Goal: Task Accomplishment & Management: Manage account settings

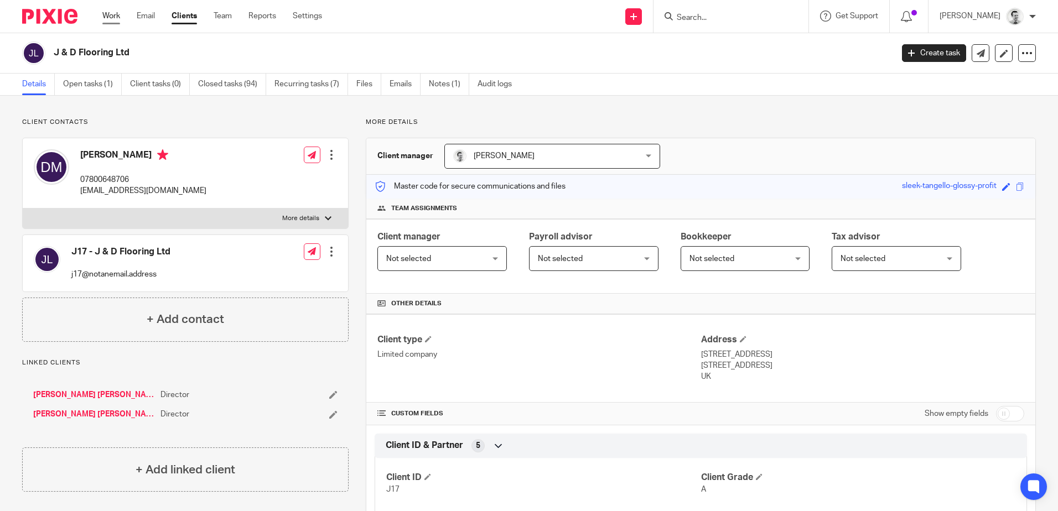
click at [106, 18] on link "Work" at bounding box center [111, 16] width 18 height 11
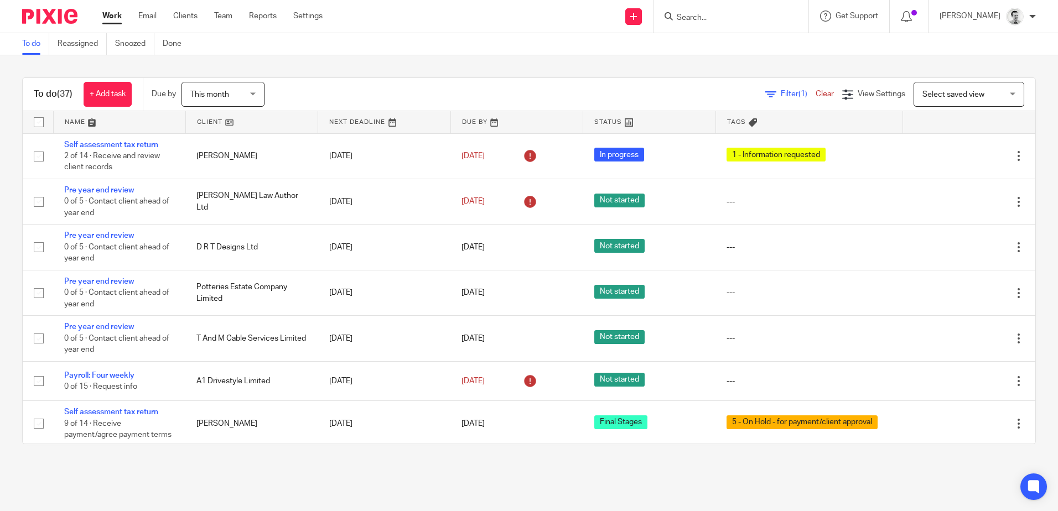
click at [72, 122] on link at bounding box center [120, 122] width 132 height 22
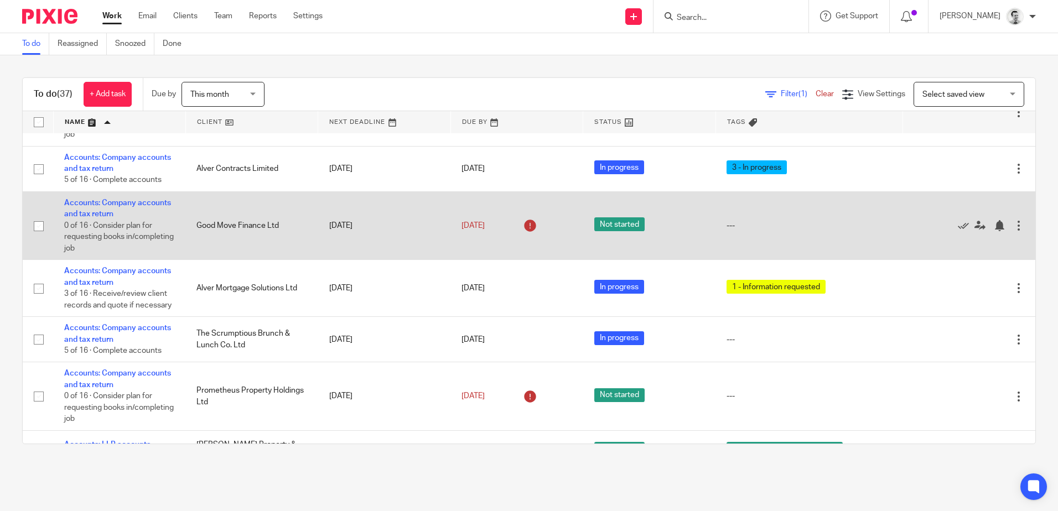
scroll to position [166, 0]
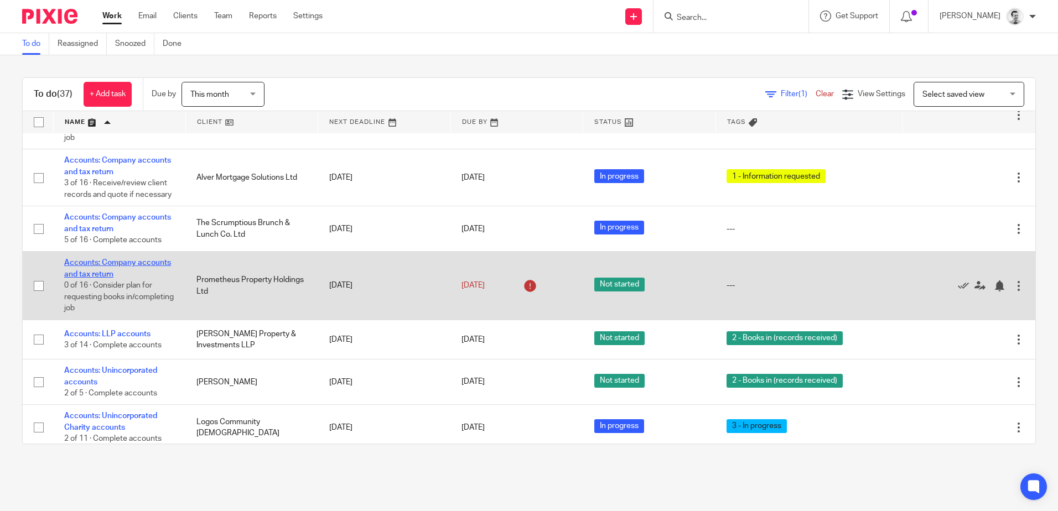
click at [110, 274] on link "Accounts: Company accounts and tax return" at bounding box center [117, 268] width 107 height 19
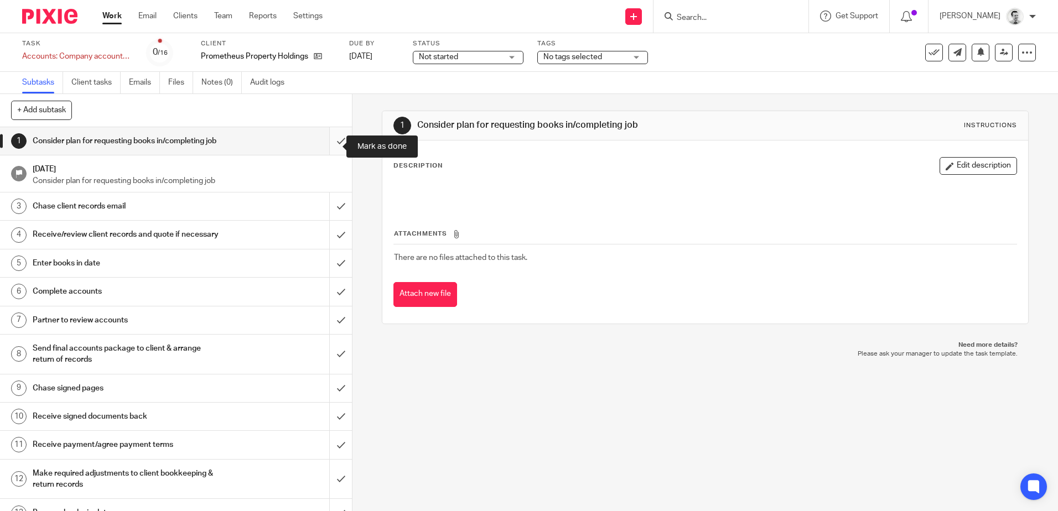
click at [329, 146] on input "submit" at bounding box center [176, 141] width 352 height 28
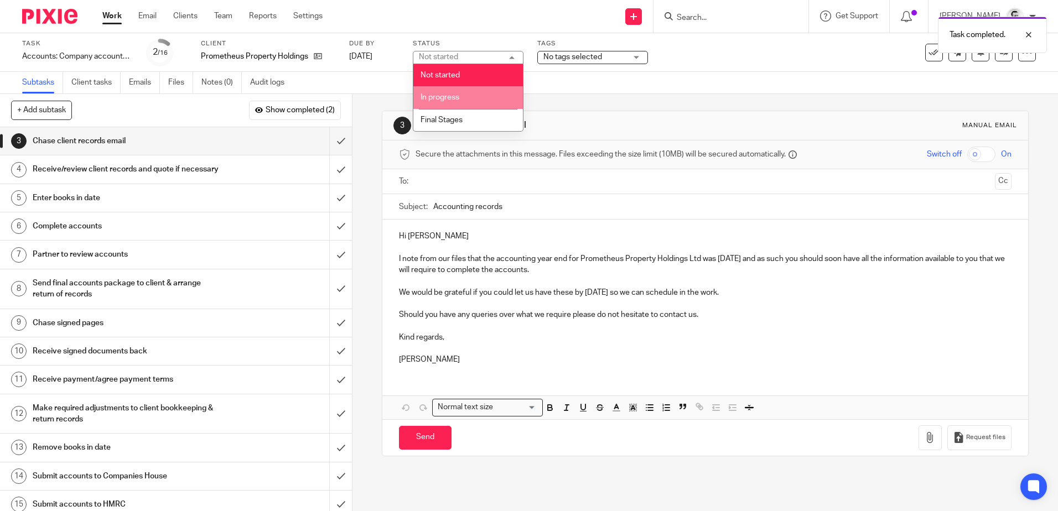
click at [448, 97] on span "In progress" at bounding box center [440, 98] width 39 height 8
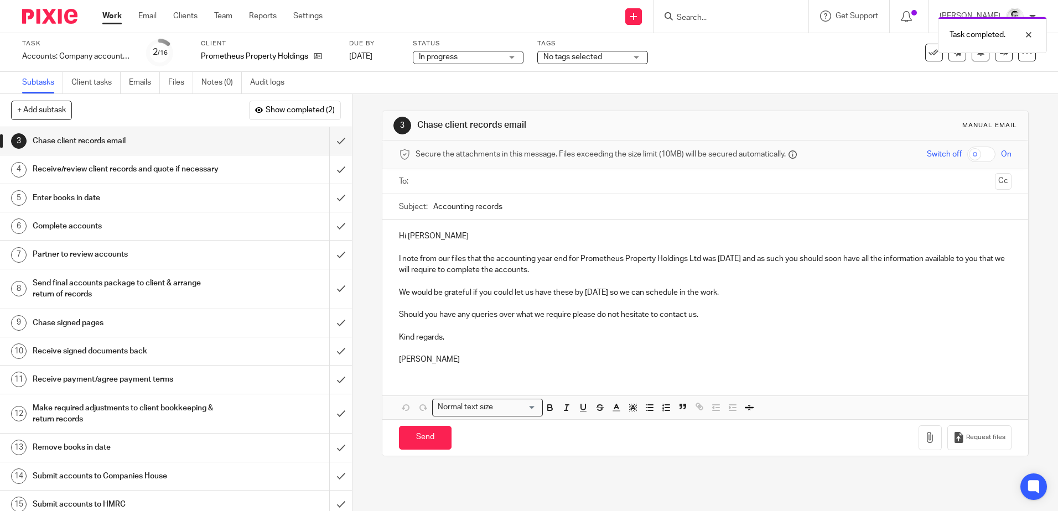
click at [592, 58] on span "No tags selected" at bounding box center [572, 57] width 59 height 8
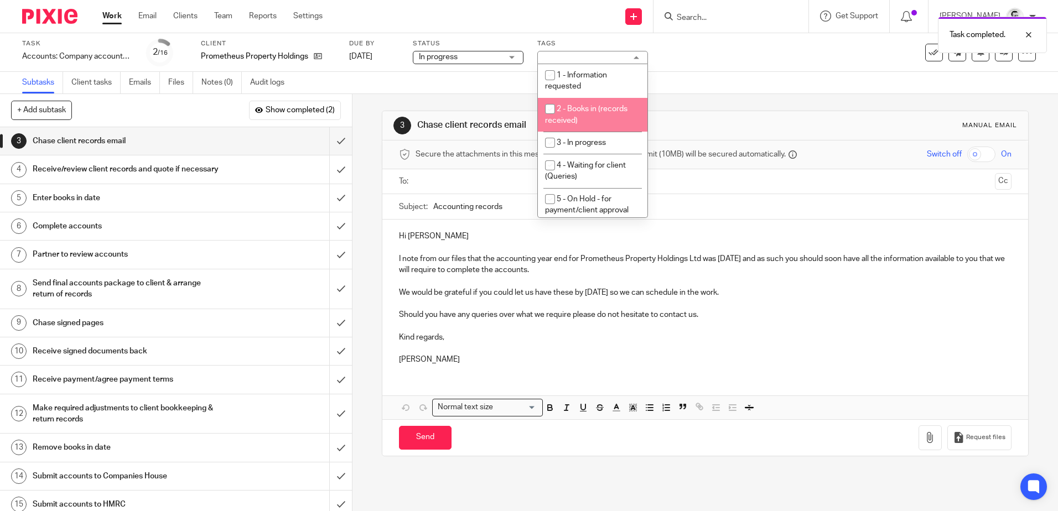
click at [548, 108] on input "checkbox" at bounding box center [549, 108] width 21 height 21
checkbox input "true"
click at [369, 164] on div "3 Chase client records email Manual email Secure the attachments in this messag…" at bounding box center [704, 302] width 705 height 417
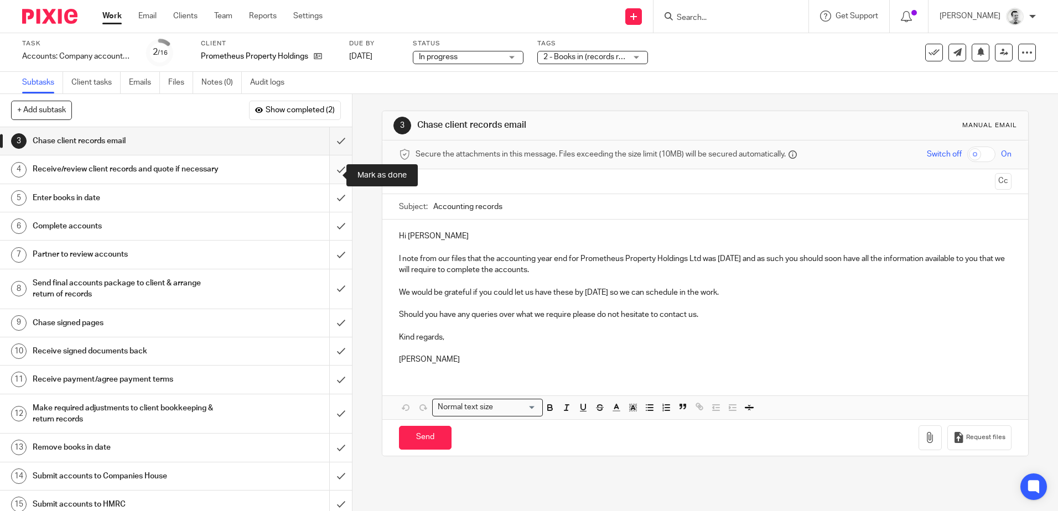
click at [329, 175] on input "submit" at bounding box center [176, 169] width 352 height 28
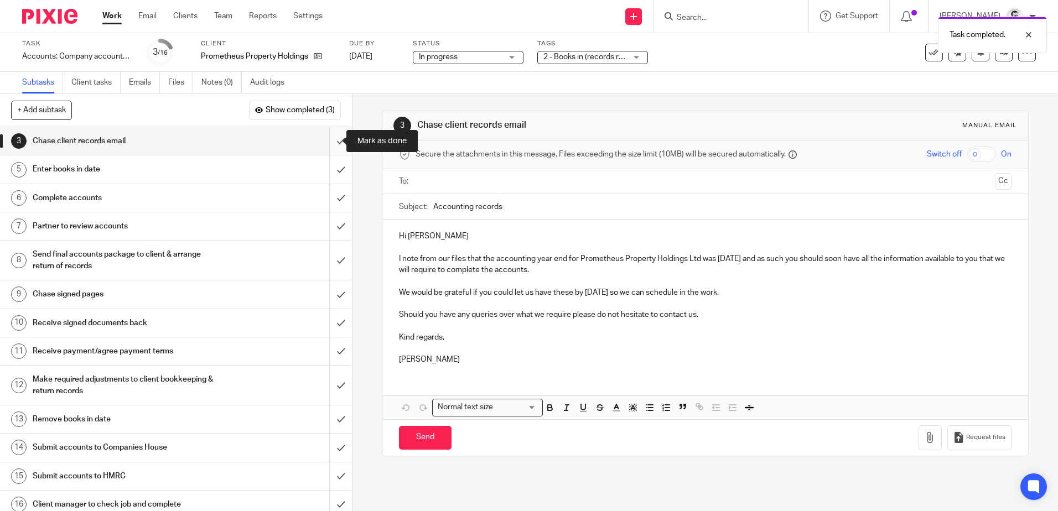
click at [330, 138] on input "submit" at bounding box center [176, 141] width 352 height 28
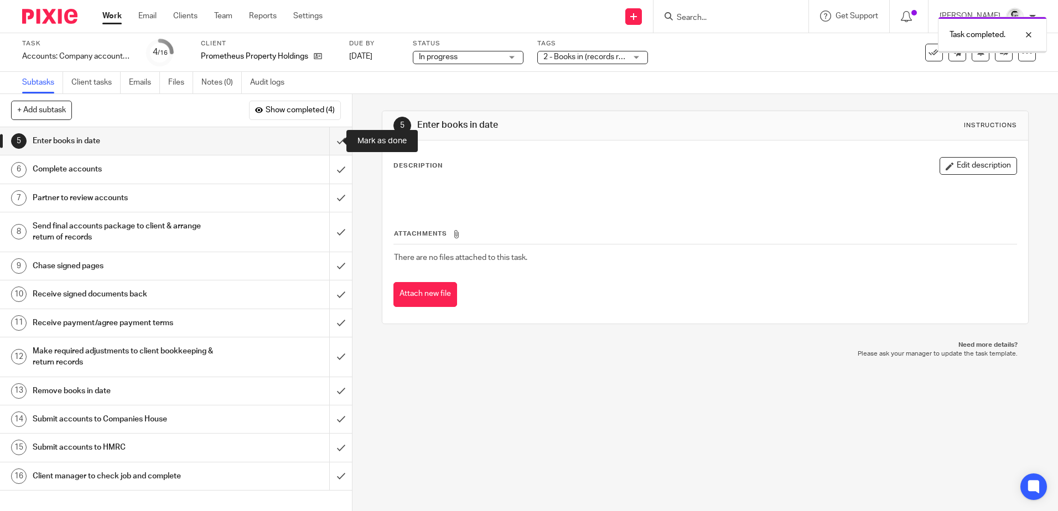
click at [330, 138] on input "submit" at bounding box center [176, 141] width 352 height 28
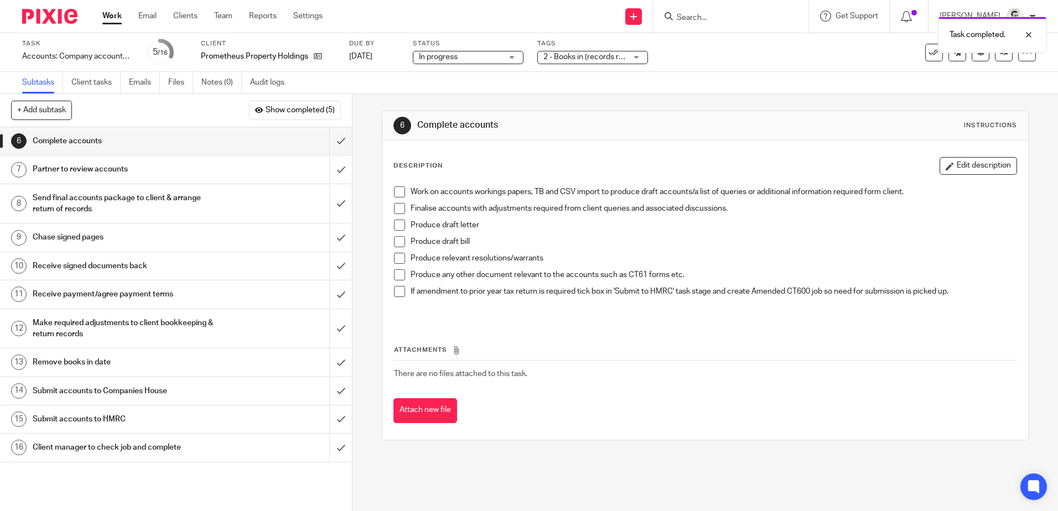
click at [316, 56] on icon at bounding box center [318, 56] width 8 height 8
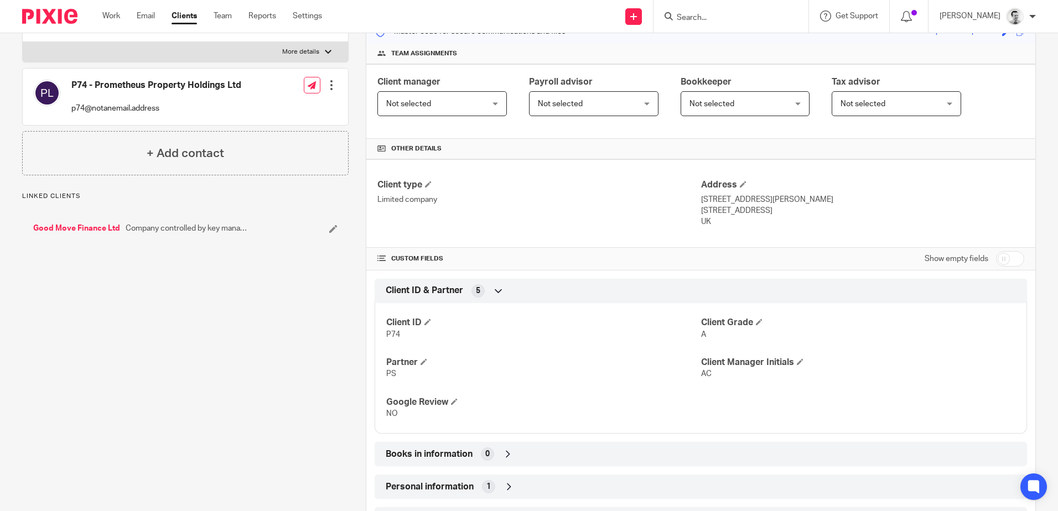
scroll to position [332, 0]
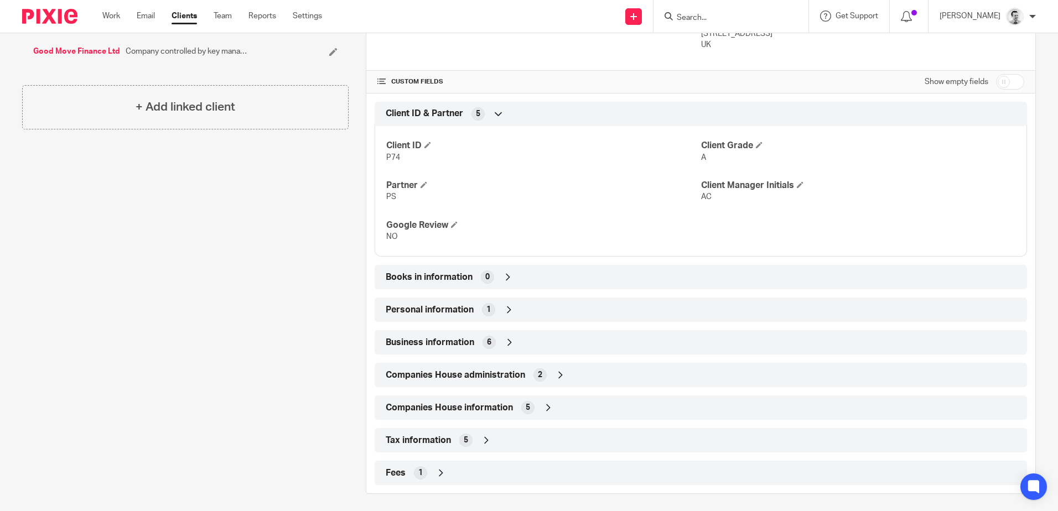
click at [510, 276] on icon at bounding box center [507, 277] width 11 height 11
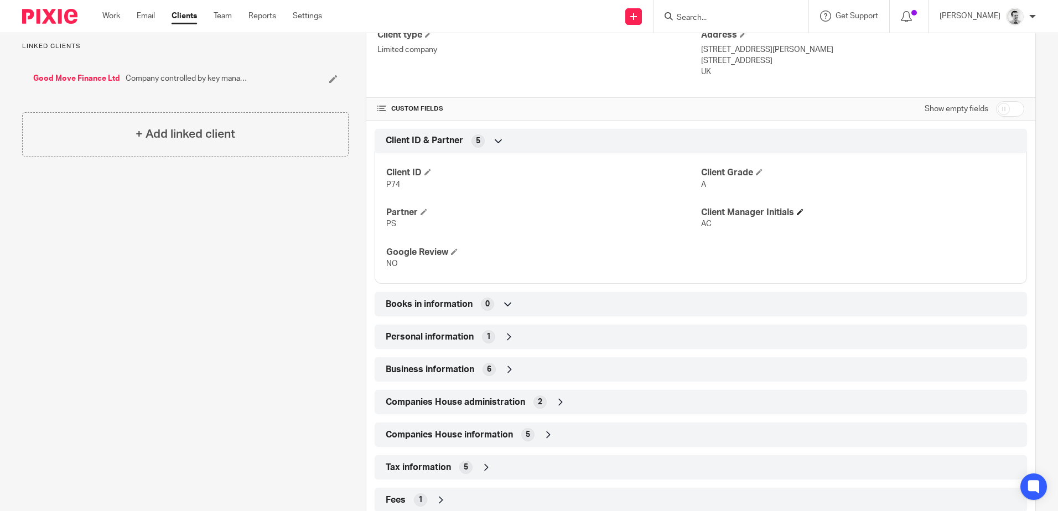
scroll to position [277, 0]
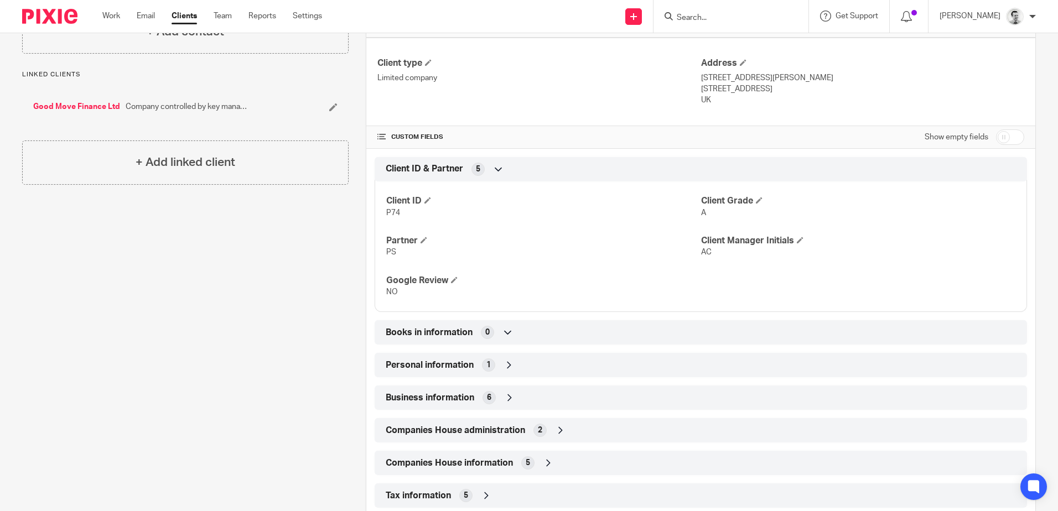
click at [1005, 139] on input "checkbox" at bounding box center [1010, 136] width 28 height 15
checkbox input "true"
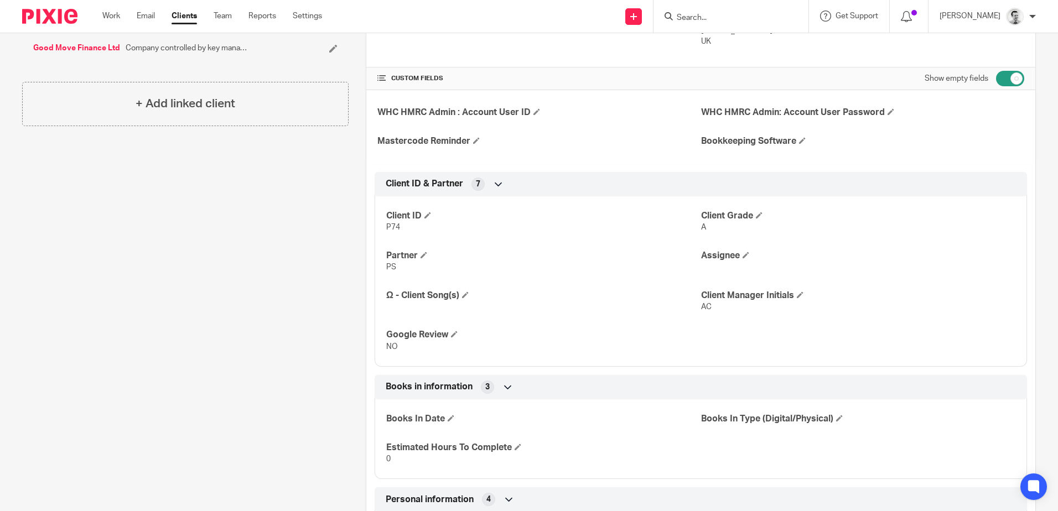
scroll to position [553, 0]
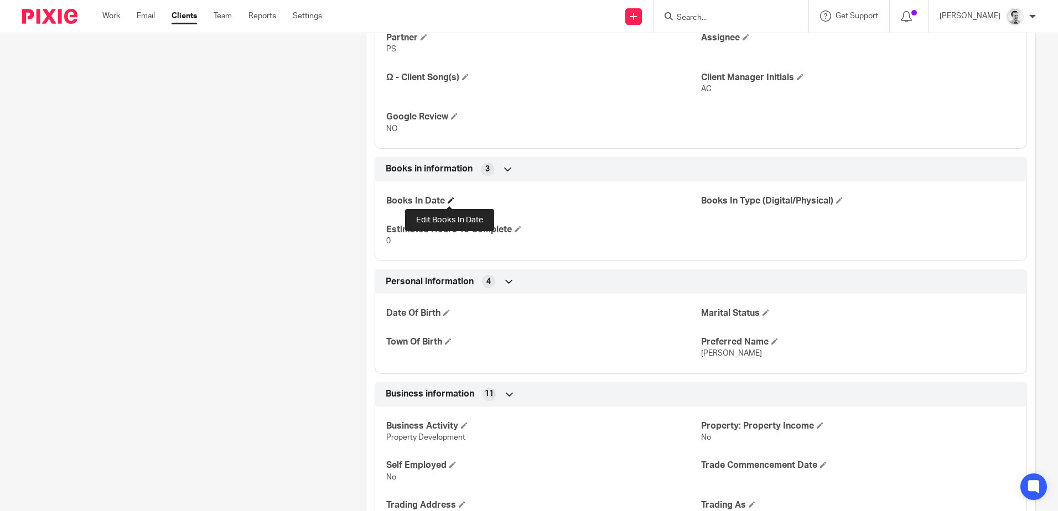
click at [451, 199] on span at bounding box center [451, 200] width 7 height 7
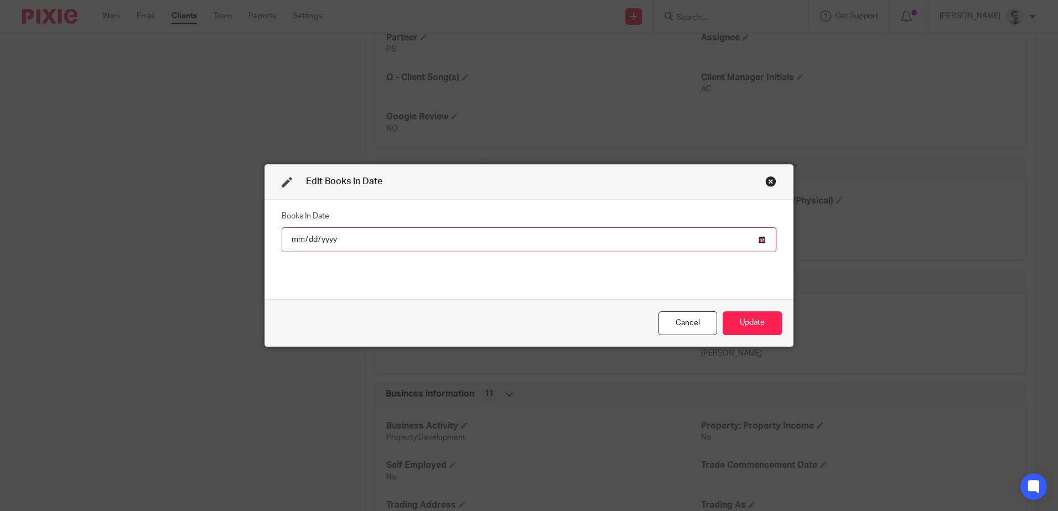
type input "275760-08-14"
type input "2025-08-14"
click at [744, 323] on button "Update" at bounding box center [752, 324] width 59 height 24
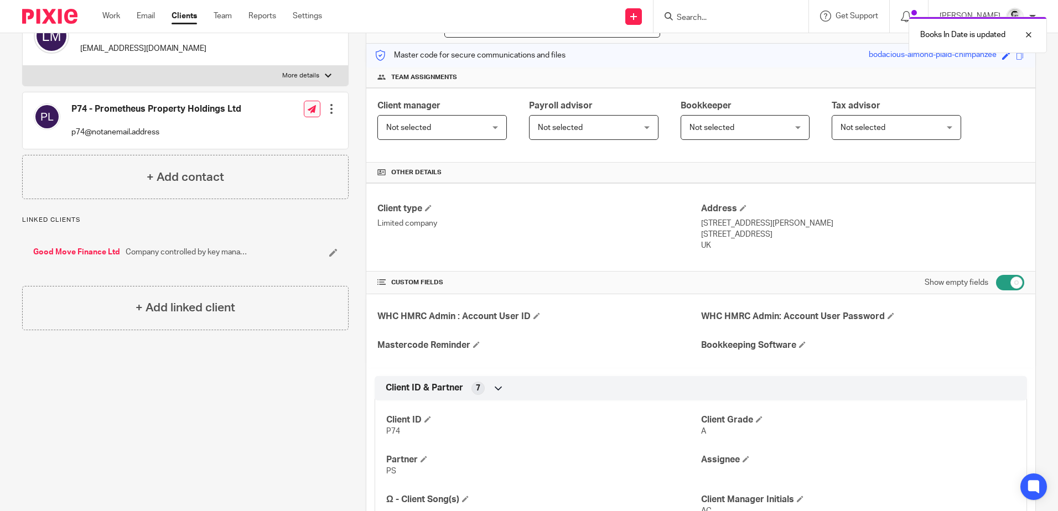
scroll to position [0, 0]
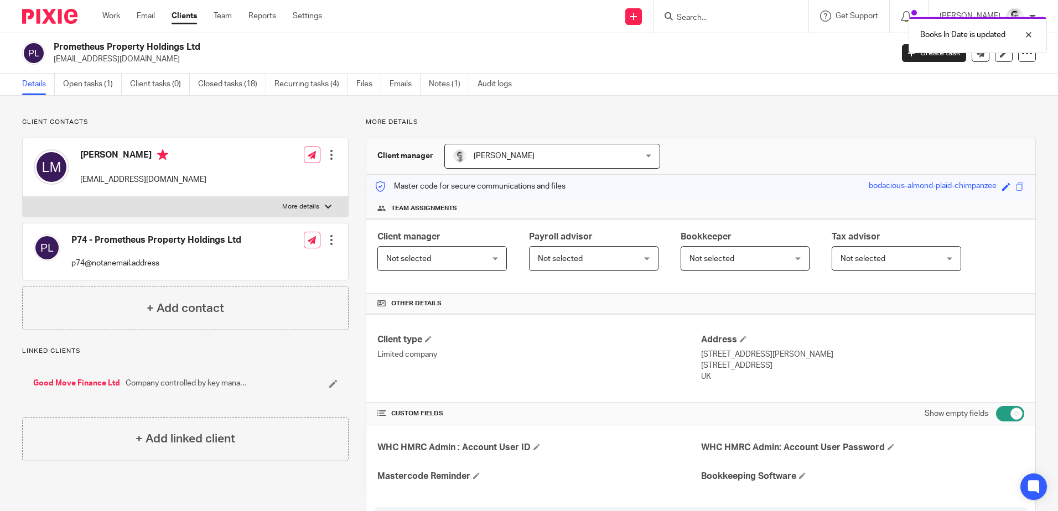
click at [77, 382] on link "Good Move Finance Ltd" at bounding box center [76, 383] width 87 height 11
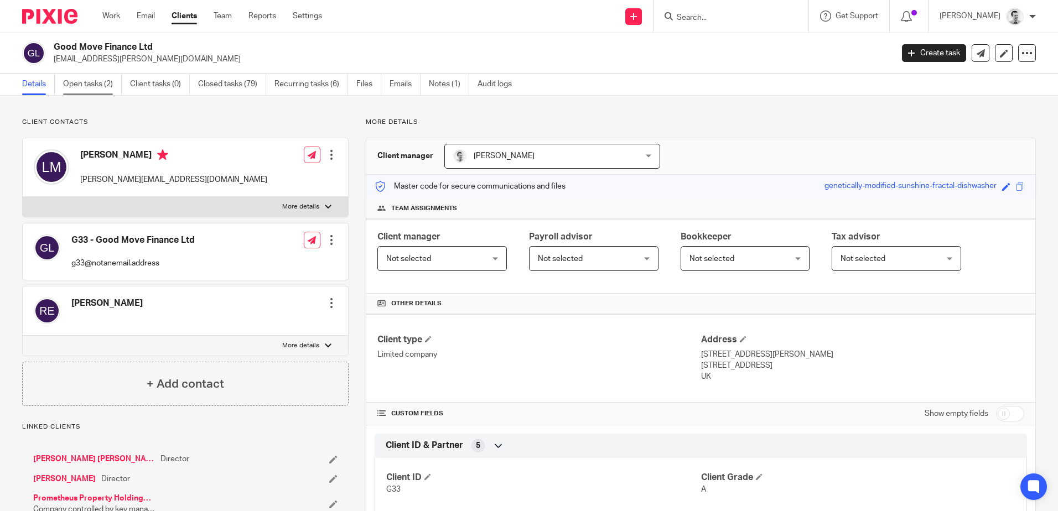
click at [83, 83] on link "Open tasks (2)" at bounding box center [92, 85] width 59 height 22
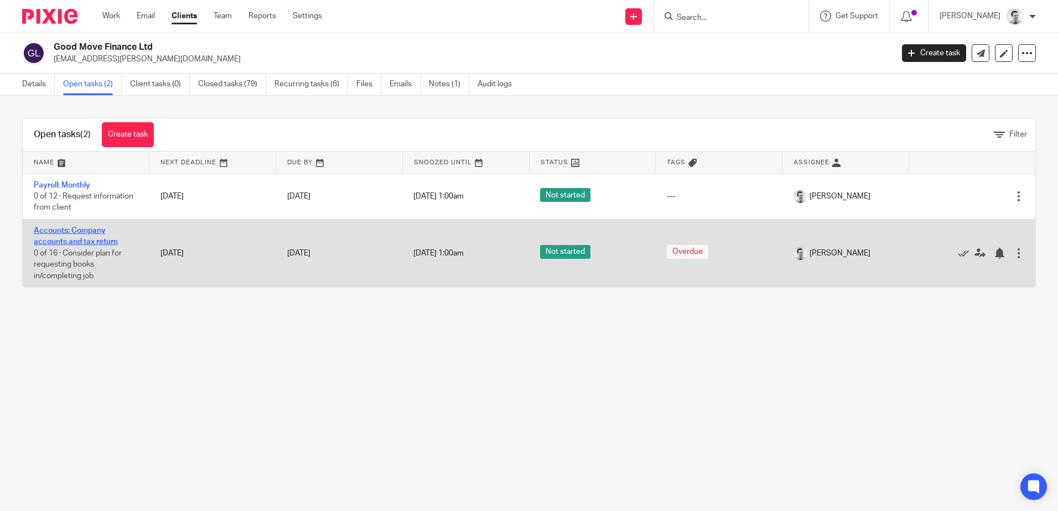
click at [64, 238] on link "Accounts: Company accounts and tax return" at bounding box center [76, 236] width 84 height 19
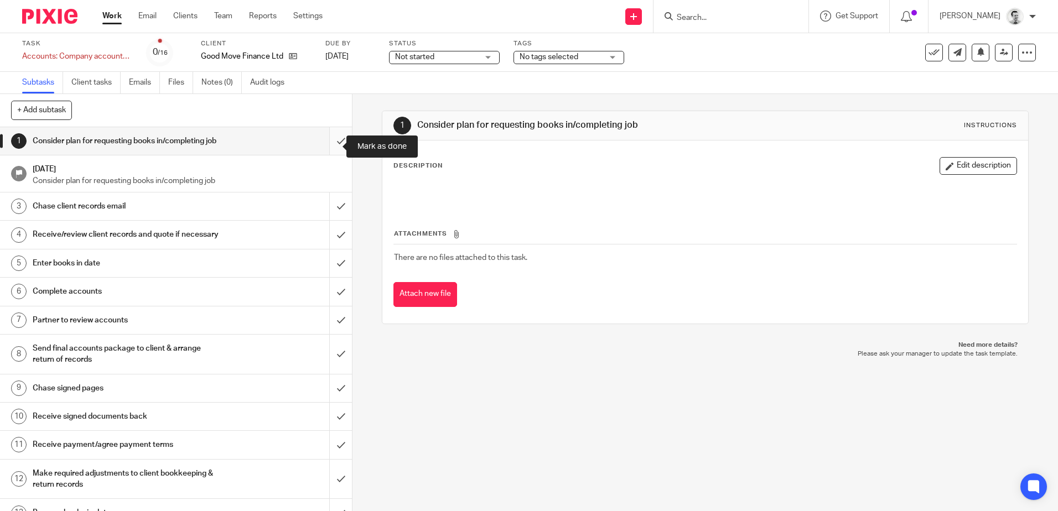
click at [329, 143] on input "submit" at bounding box center [176, 141] width 352 height 28
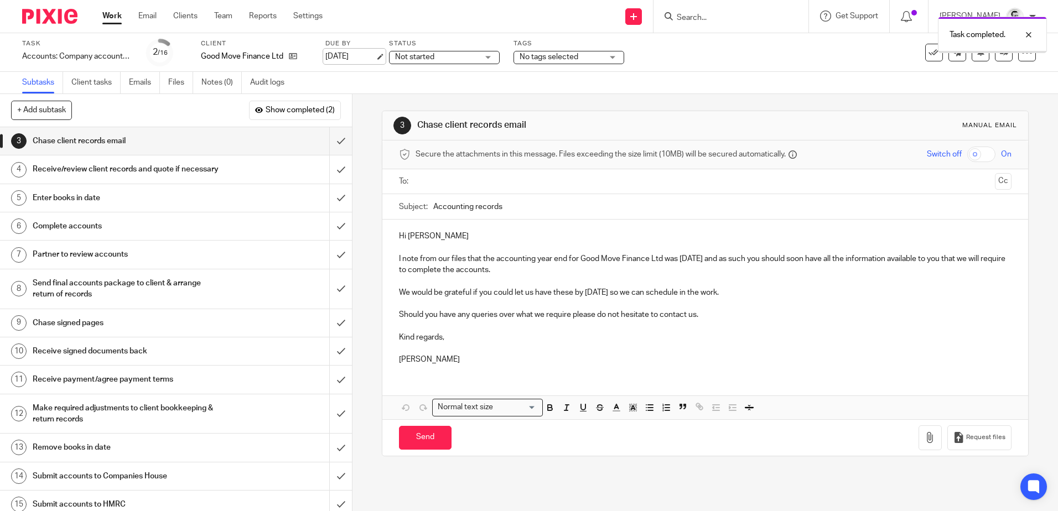
click at [355, 53] on link "[DATE]" at bounding box center [350, 57] width 50 height 12
click at [331, 143] on input "submit" at bounding box center [176, 141] width 352 height 28
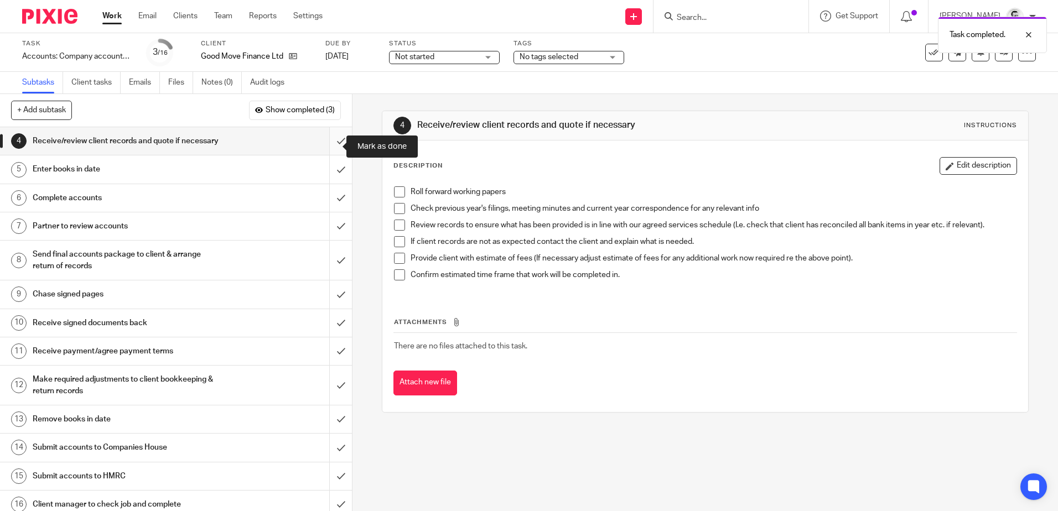
click at [329, 145] on input "submit" at bounding box center [176, 141] width 352 height 28
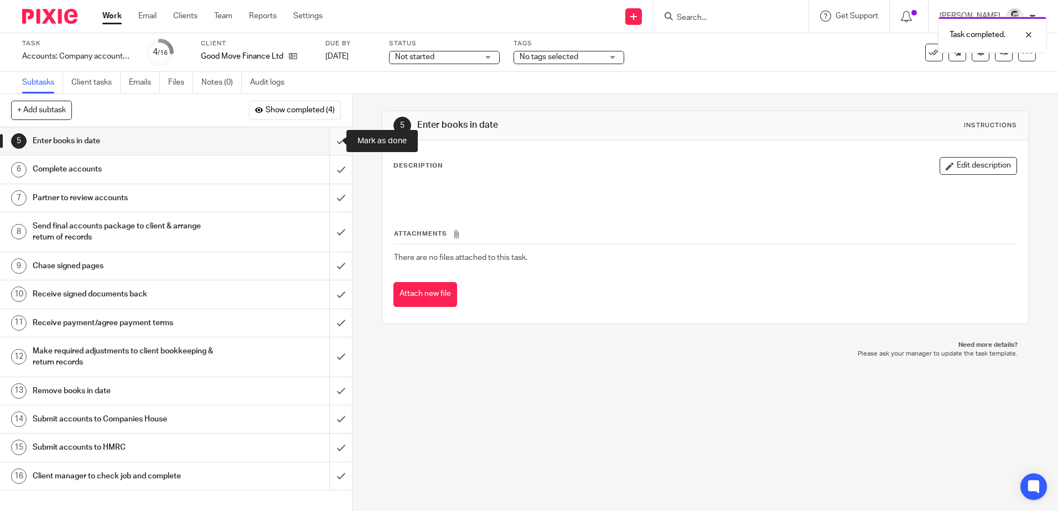
click at [328, 139] on input "submit" at bounding box center [176, 141] width 352 height 28
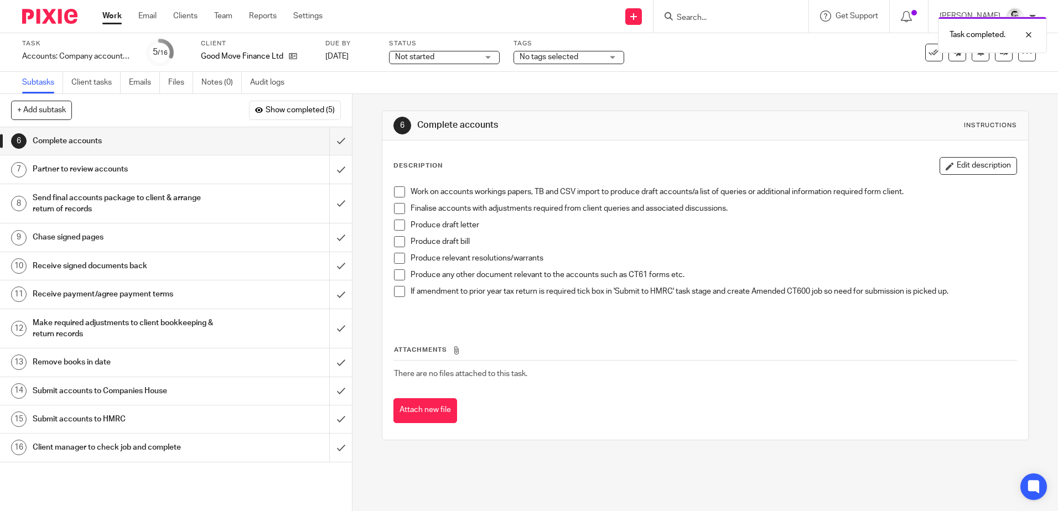
click at [433, 56] on span "Not started" at bounding box center [414, 57] width 39 height 8
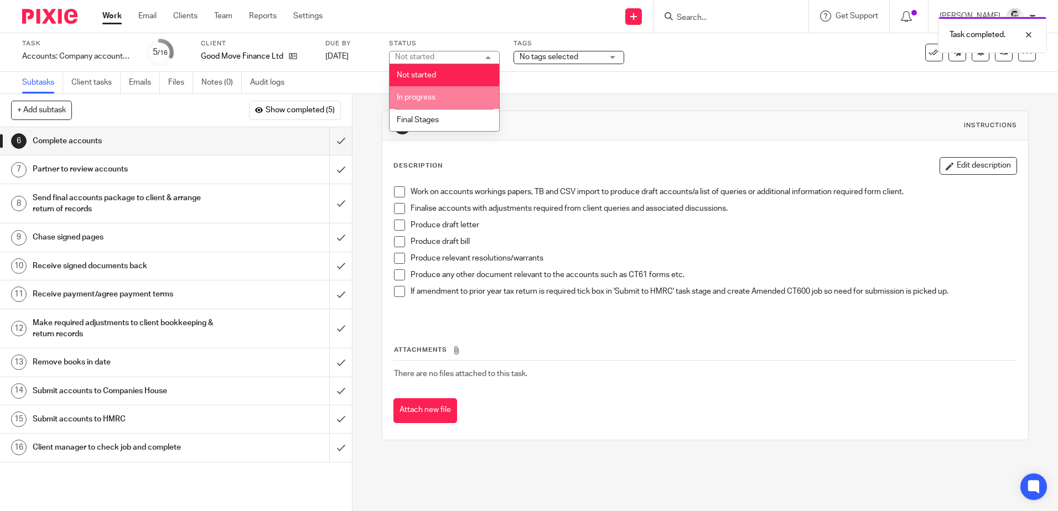
click at [419, 92] on li "In progress" at bounding box center [445, 97] width 110 height 23
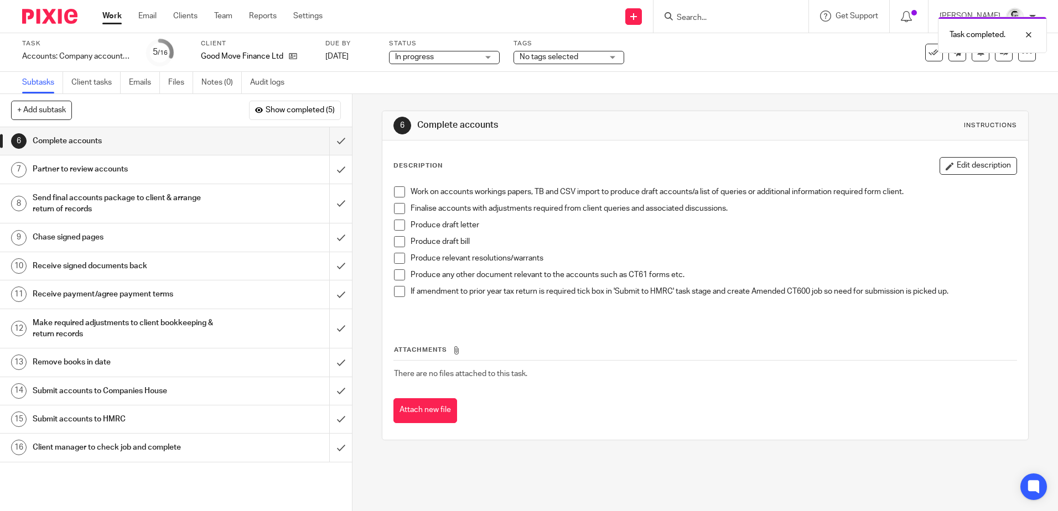
click at [563, 53] on div "Task completed." at bounding box center [788, 32] width 518 height 42
click at [563, 57] on span "No tags selected" at bounding box center [549, 57] width 59 height 8
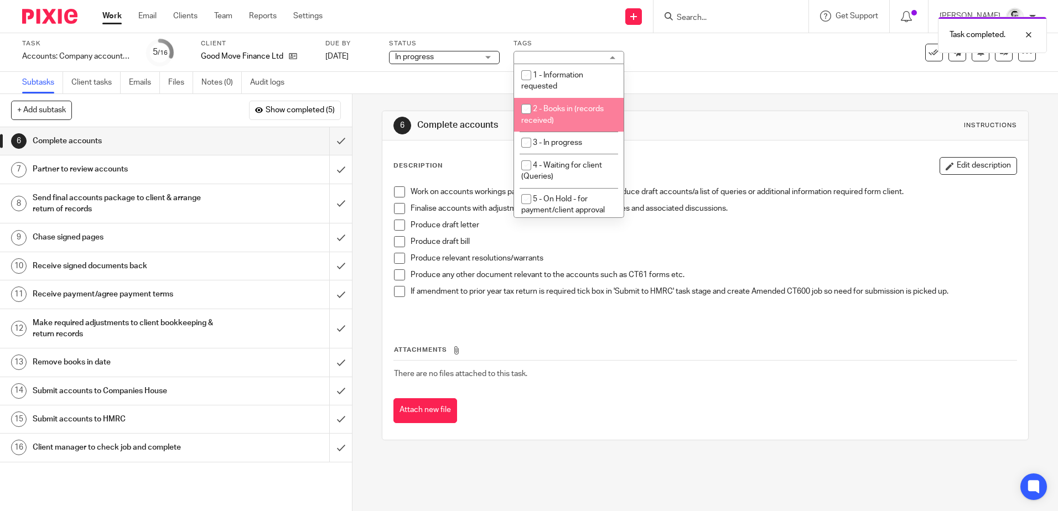
click at [522, 107] on input "checkbox" at bounding box center [526, 108] width 21 height 21
checkbox input "true"
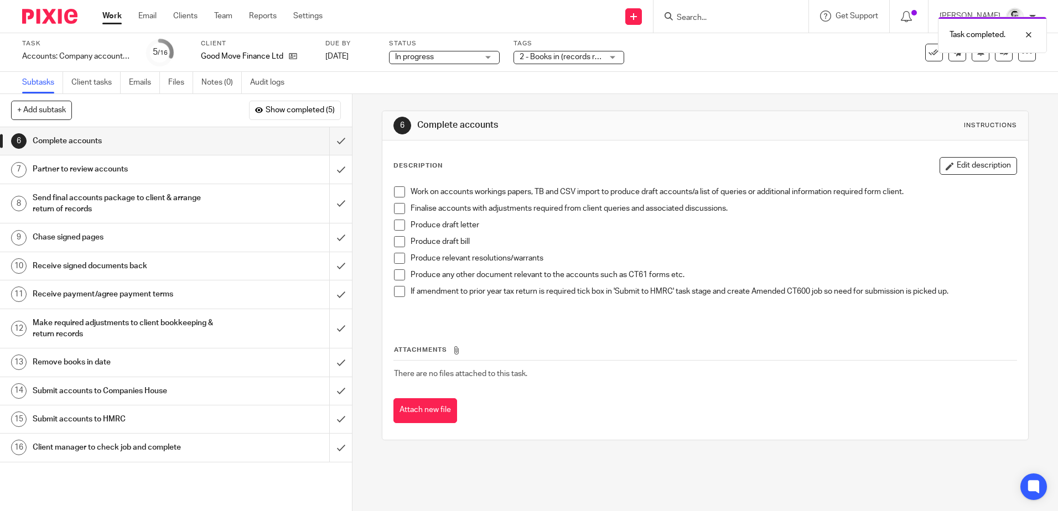
click at [718, 68] on div "Task Accounts: Company accounts and tax return Save Accounts: Company accounts …" at bounding box center [529, 52] width 1058 height 39
click at [290, 56] on icon at bounding box center [293, 56] width 8 height 8
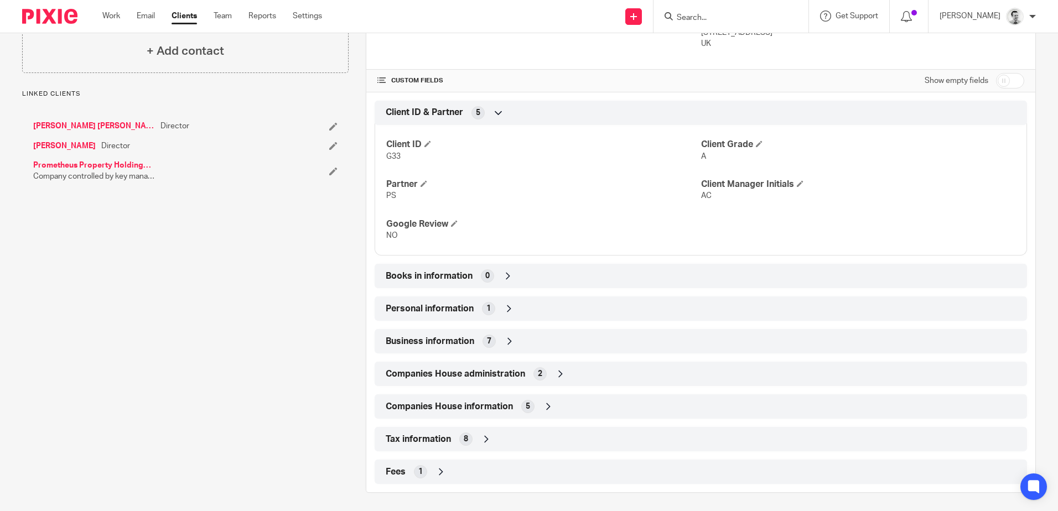
scroll to position [337, 0]
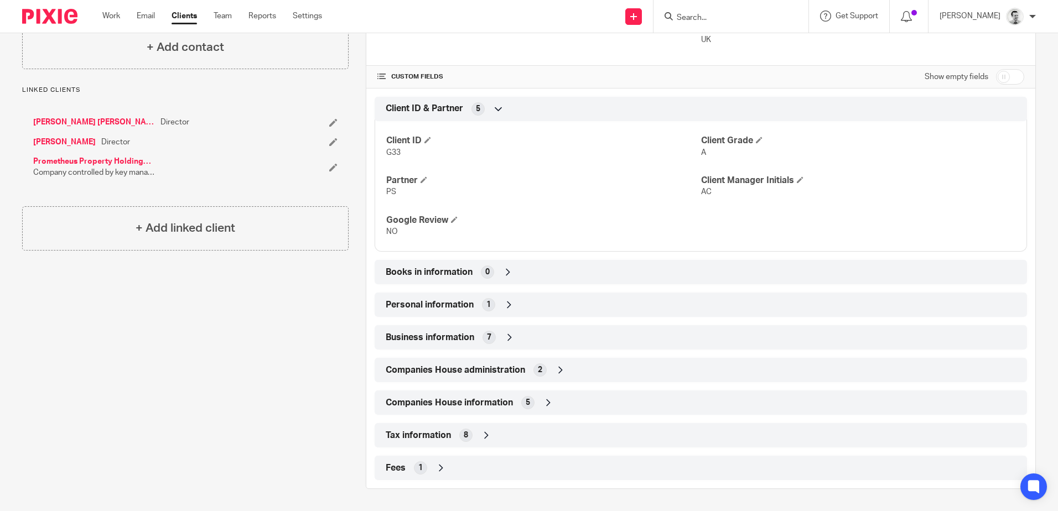
click at [506, 272] on icon at bounding box center [507, 272] width 11 height 11
click at [420, 277] on span "Books in information" at bounding box center [429, 273] width 87 height 12
click at [1007, 75] on input "checkbox" at bounding box center [1010, 76] width 28 height 15
checkbox input "true"
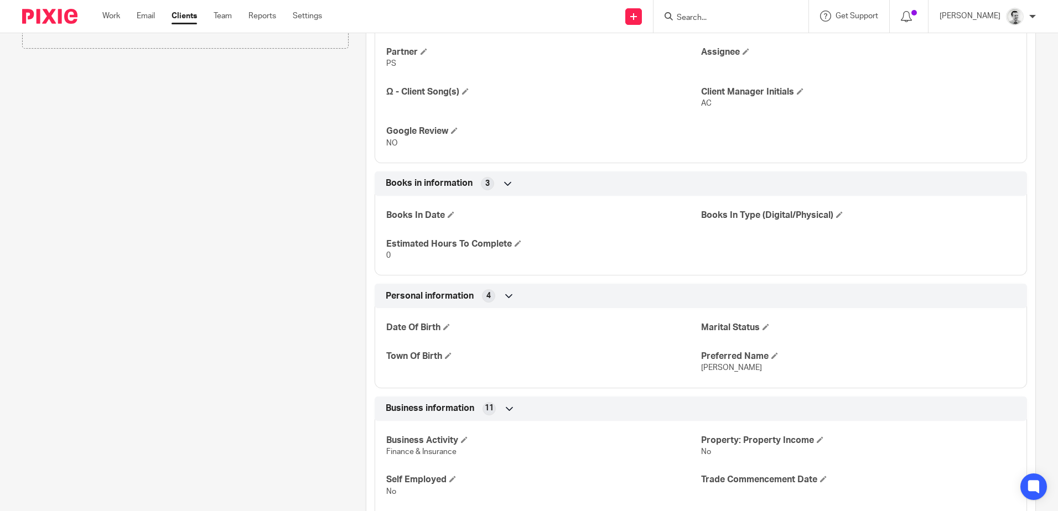
scroll to position [503, 0]
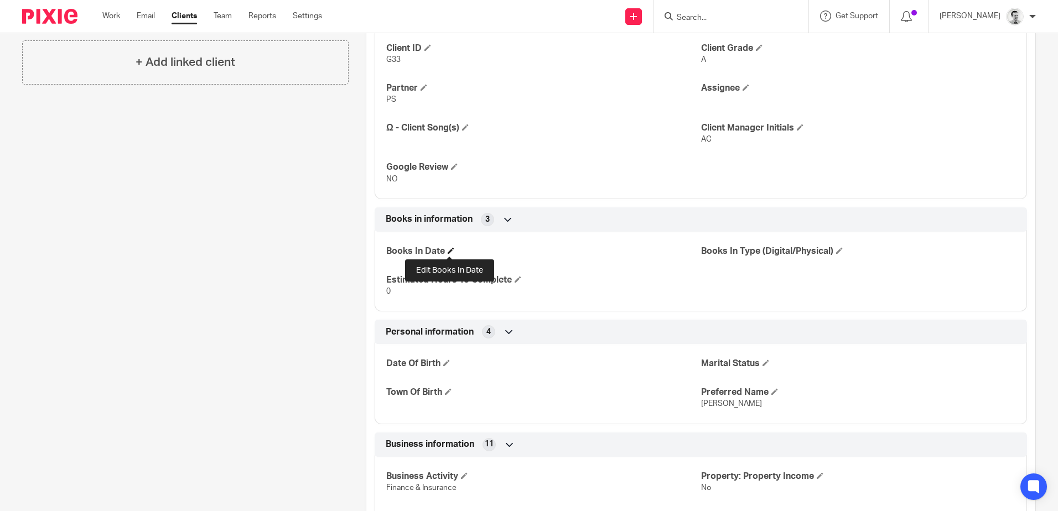
click at [453, 250] on span at bounding box center [451, 250] width 7 height 7
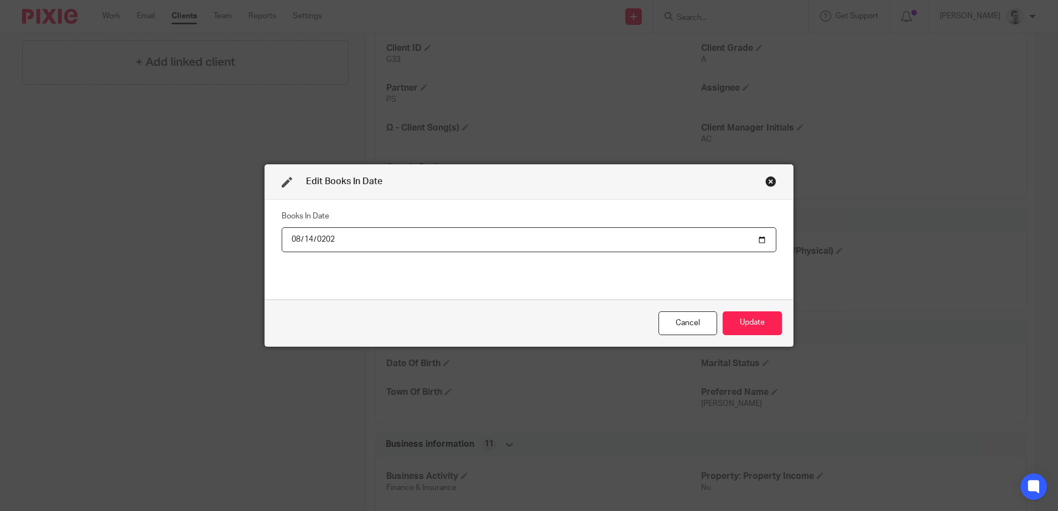
type input "[DATE]"
click at [746, 328] on button "Update" at bounding box center [752, 324] width 59 height 24
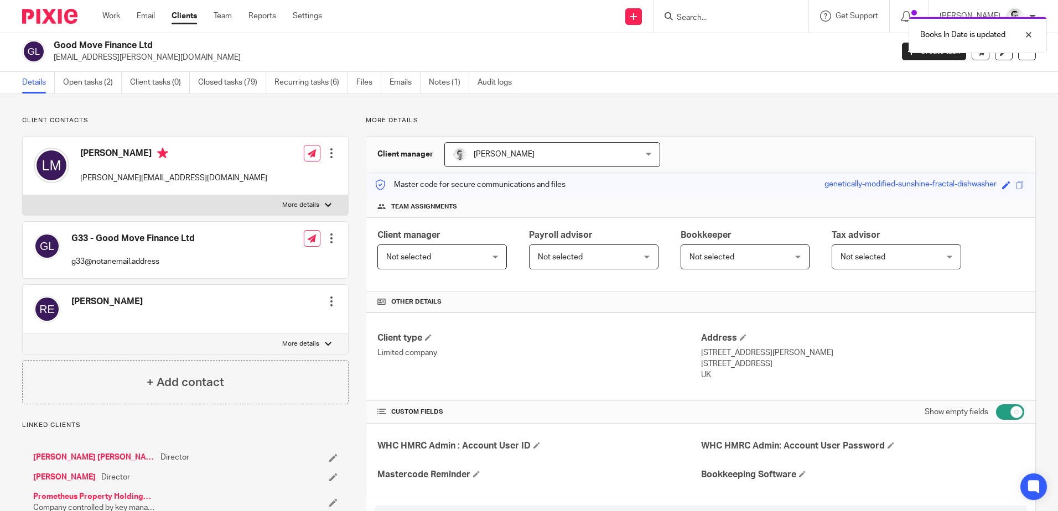
scroll to position [0, 0]
click at [77, 86] on link "Open tasks (2)" at bounding box center [92, 85] width 59 height 22
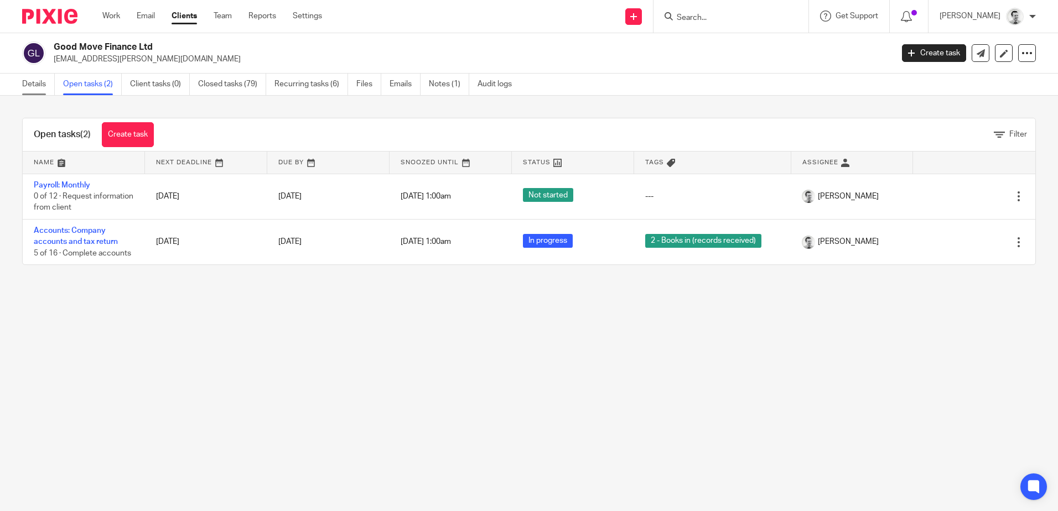
click at [30, 81] on link "Details" at bounding box center [38, 85] width 33 height 22
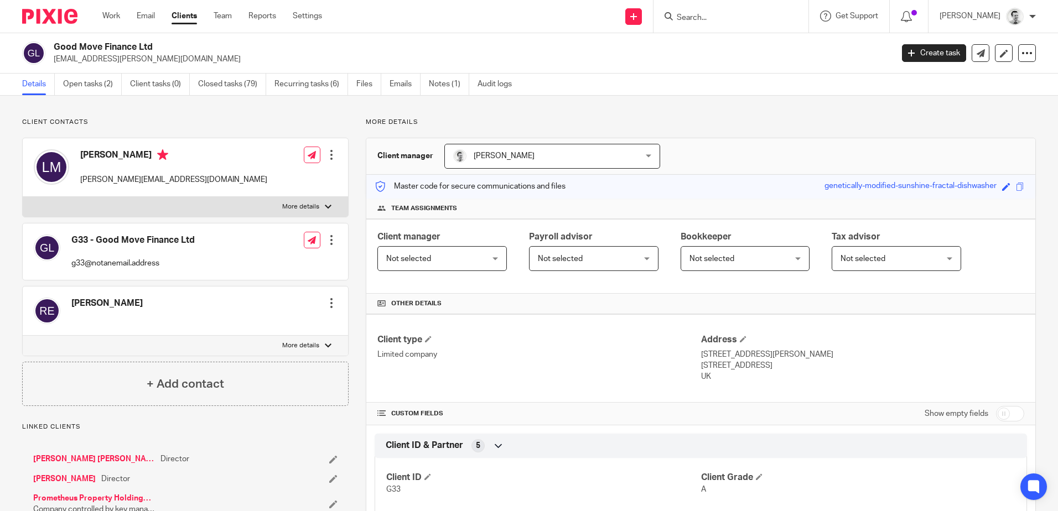
scroll to position [332, 0]
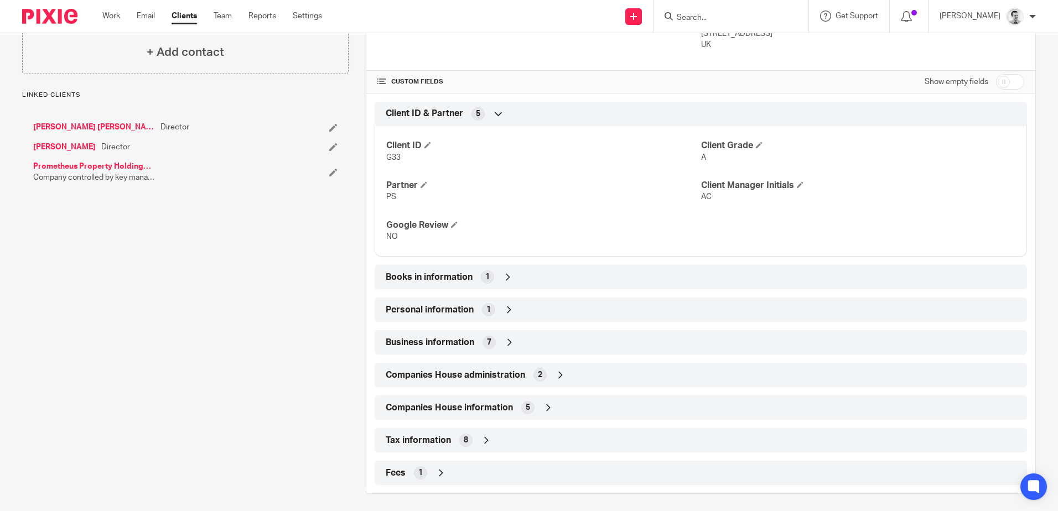
click at [66, 165] on link "Prometheus Property Holdings Ltd" at bounding box center [94, 166] width 122 height 11
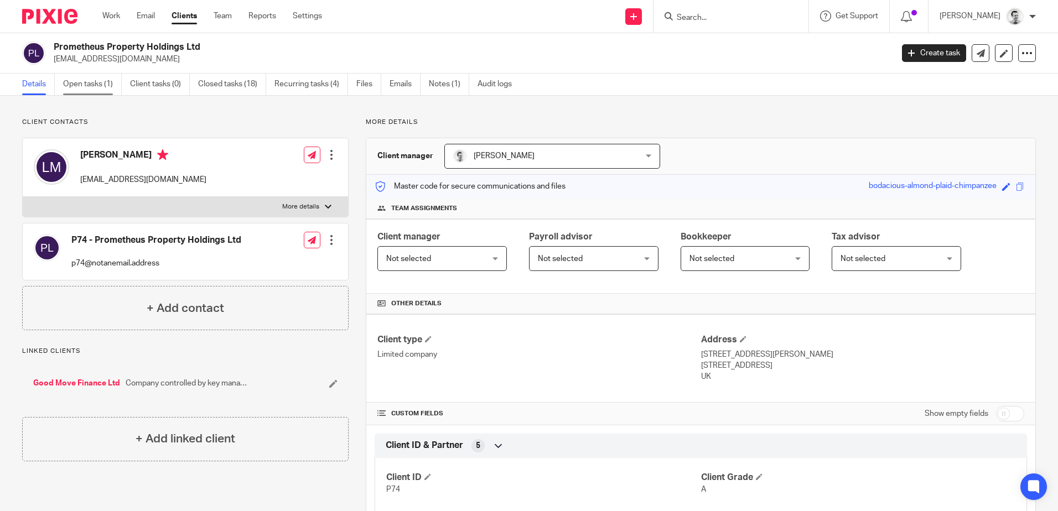
click at [71, 85] on link "Open tasks (1)" at bounding box center [92, 85] width 59 height 22
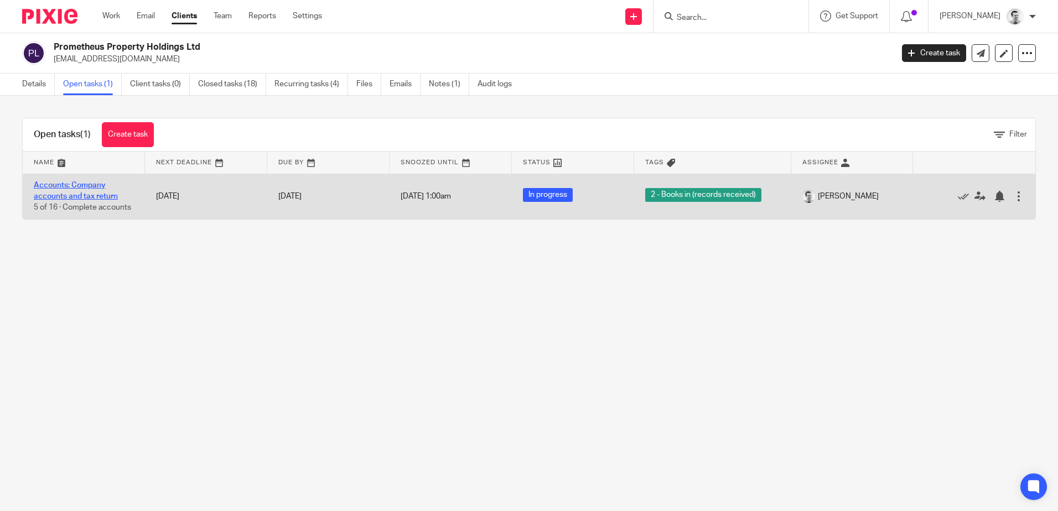
click at [88, 192] on link "Accounts: Company accounts and tax return" at bounding box center [76, 190] width 84 height 19
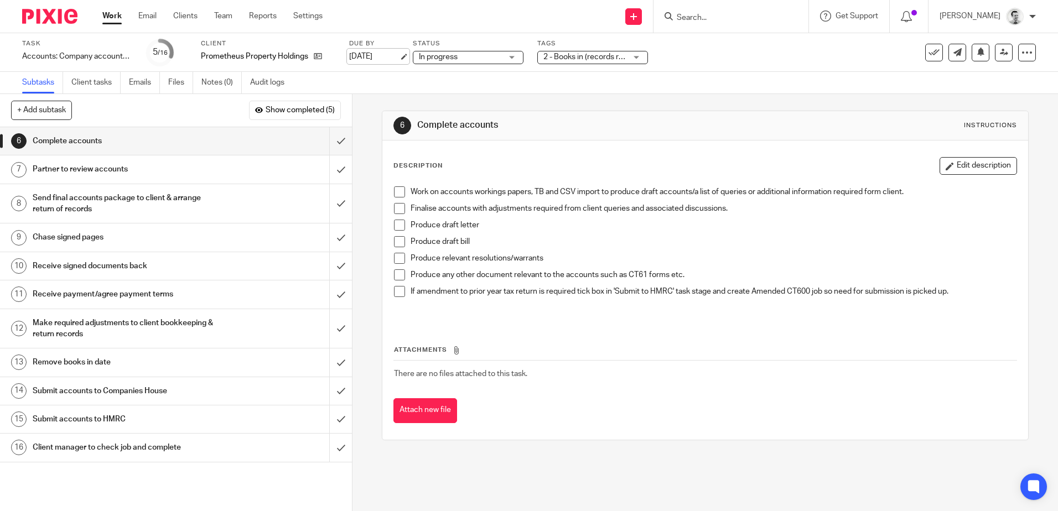
click at [381, 54] on link "[DATE]" at bounding box center [374, 57] width 50 height 12
click at [487, 459] on div "6 Complete accounts Instructions Description Edit description Work on accounts …" at bounding box center [704, 302] width 705 height 417
click at [111, 14] on link "Work" at bounding box center [111, 16] width 19 height 11
